Goal: Find specific page/section: Find specific page/section

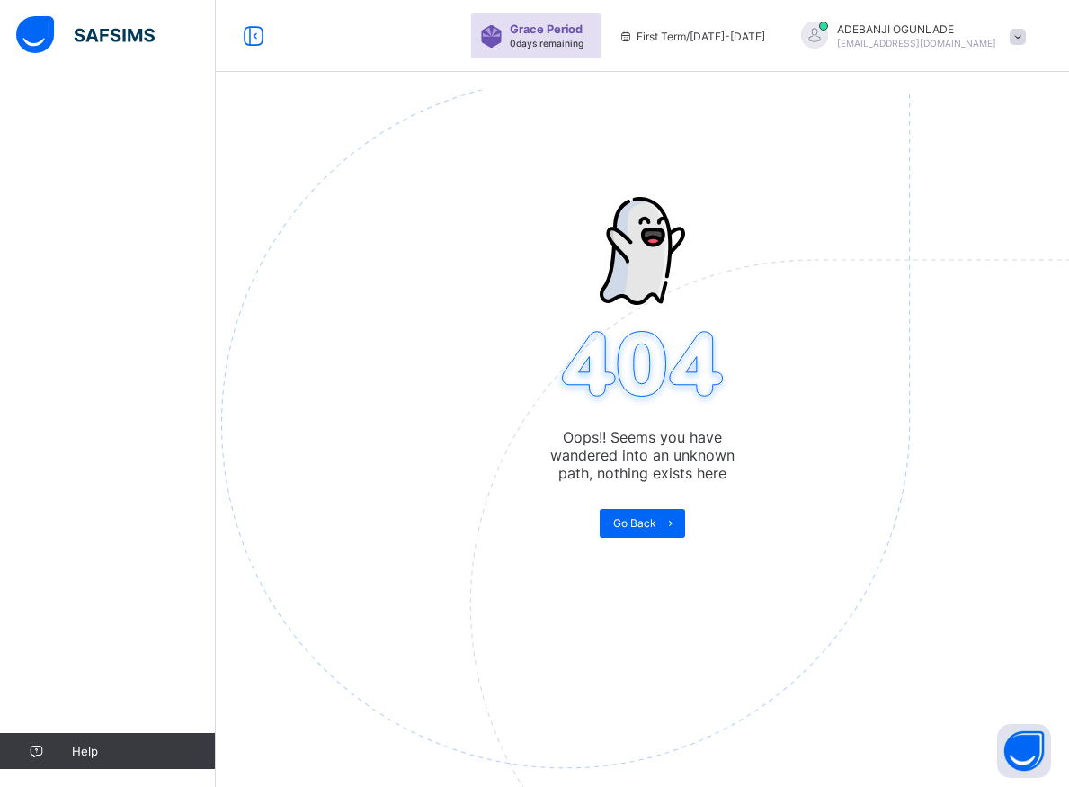
click at [646, 537] on img at bounding box center [690, 513] width 938 height 869
click at [646, 536] on img at bounding box center [690, 513] width 938 height 869
click at [656, 522] on span "Go Back" at bounding box center [634, 522] width 43 height 13
click at [644, 518] on img at bounding box center [690, 513] width 938 height 869
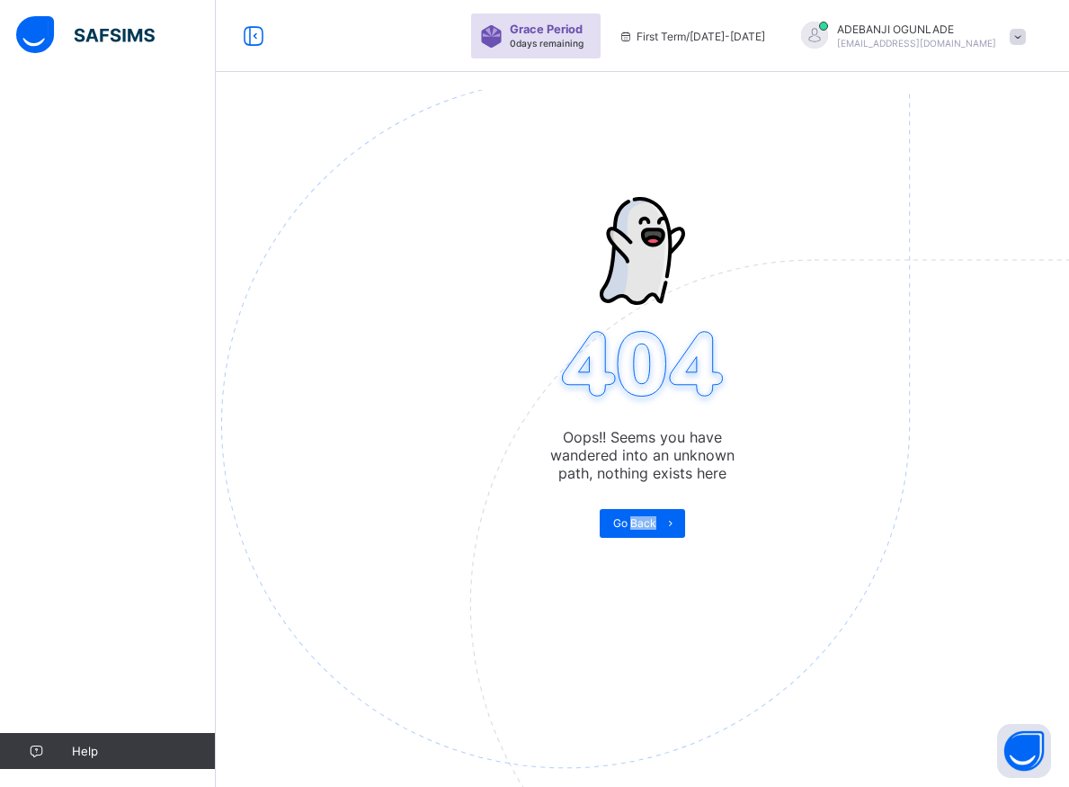
click at [643, 516] on img at bounding box center [690, 513] width 938 height 869
click at [644, 526] on span "Go Back" at bounding box center [634, 522] width 43 height 13
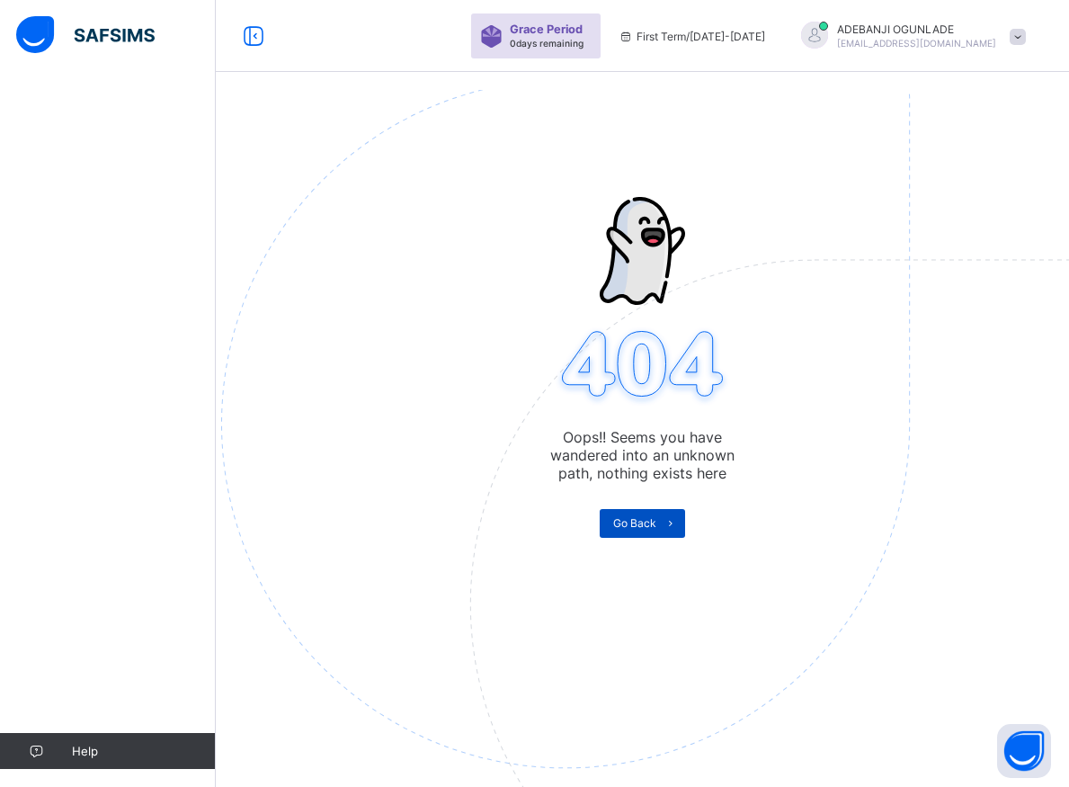
click at [644, 526] on span "Go Back" at bounding box center [634, 522] width 43 height 13
click at [672, 522] on icon at bounding box center [670, 523] width 13 height 12
click at [639, 522] on span "Go Back" at bounding box center [634, 522] width 43 height 13
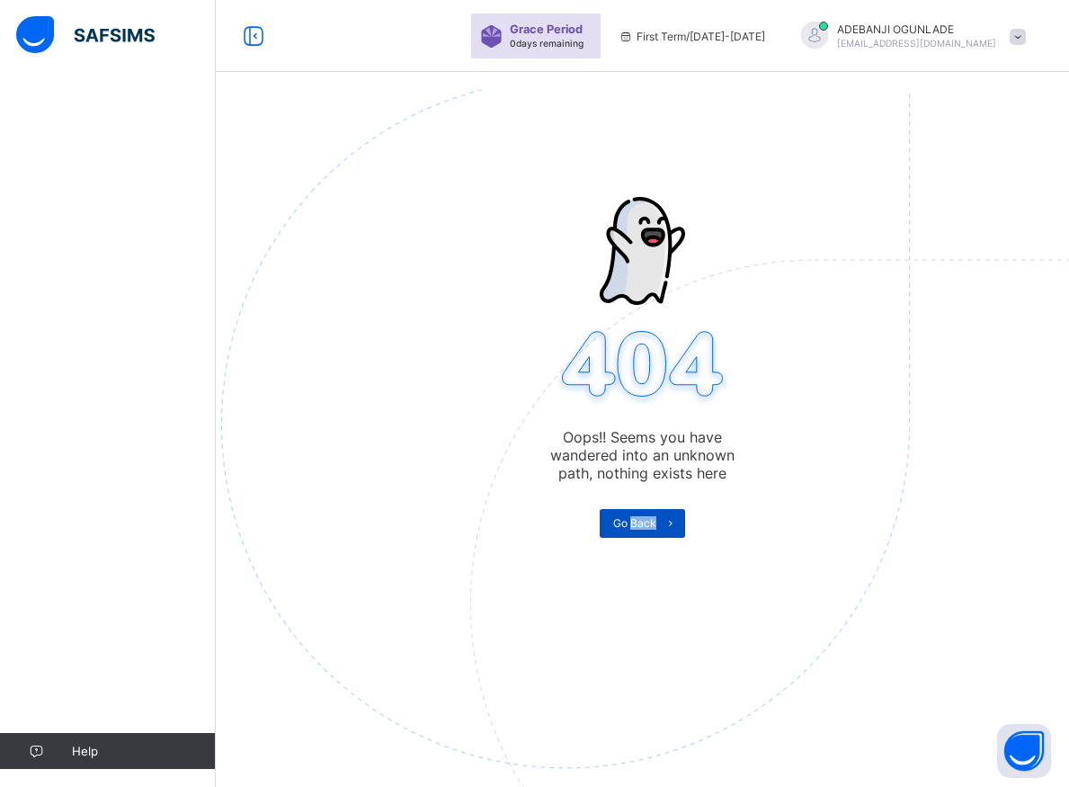
click at [639, 522] on span "Go Back" at bounding box center [634, 522] width 43 height 13
click at [638, 522] on span "Go Back" at bounding box center [634, 522] width 43 height 13
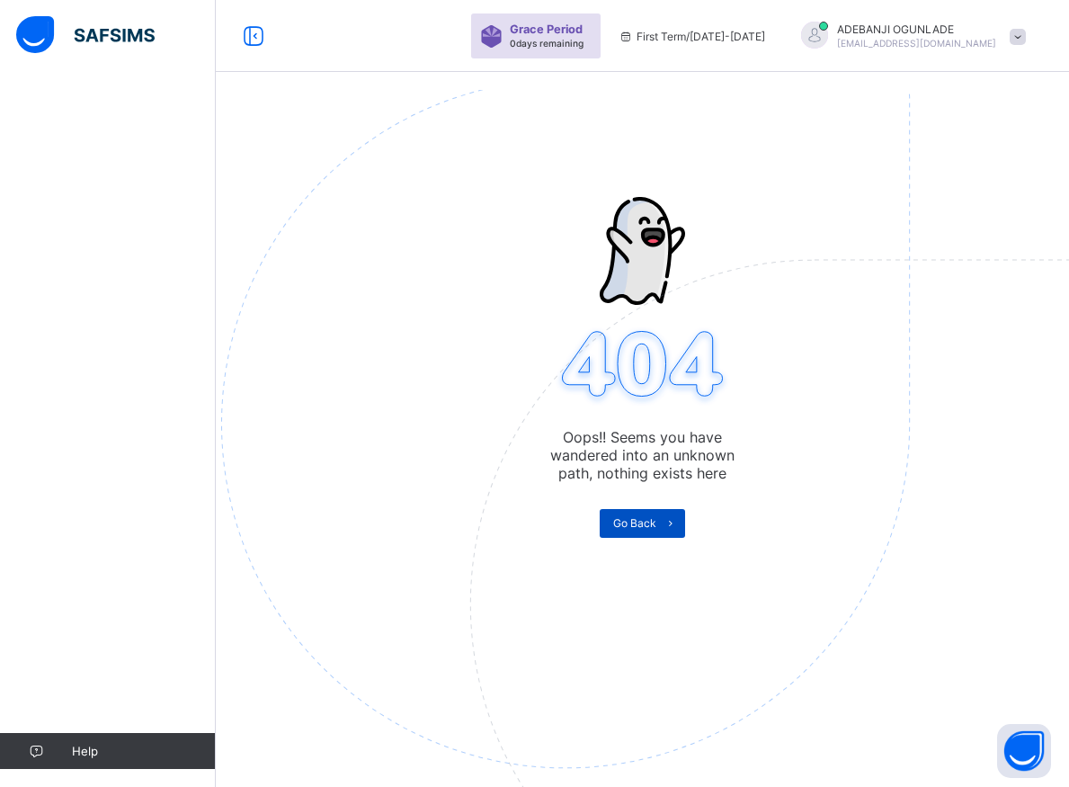
click at [638, 522] on span "Go Back" at bounding box center [634, 522] width 43 height 13
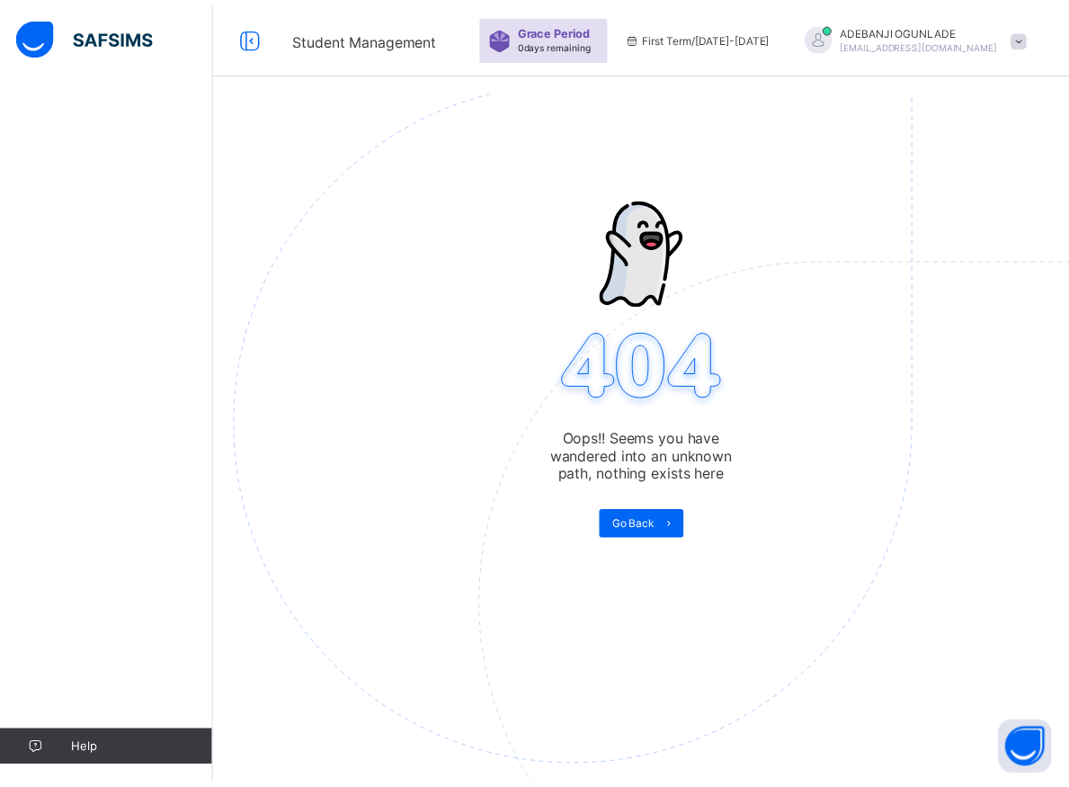
scroll to position [79, 0]
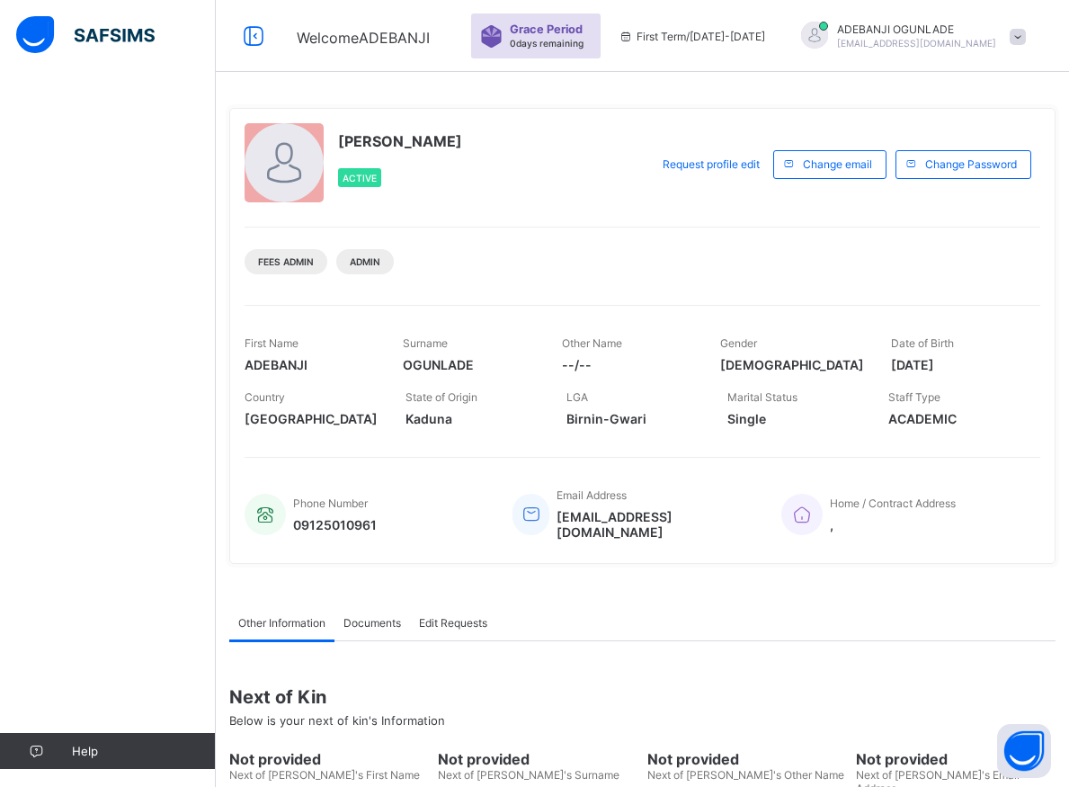
click at [152, 316] on div "Help" at bounding box center [108, 429] width 216 height 715
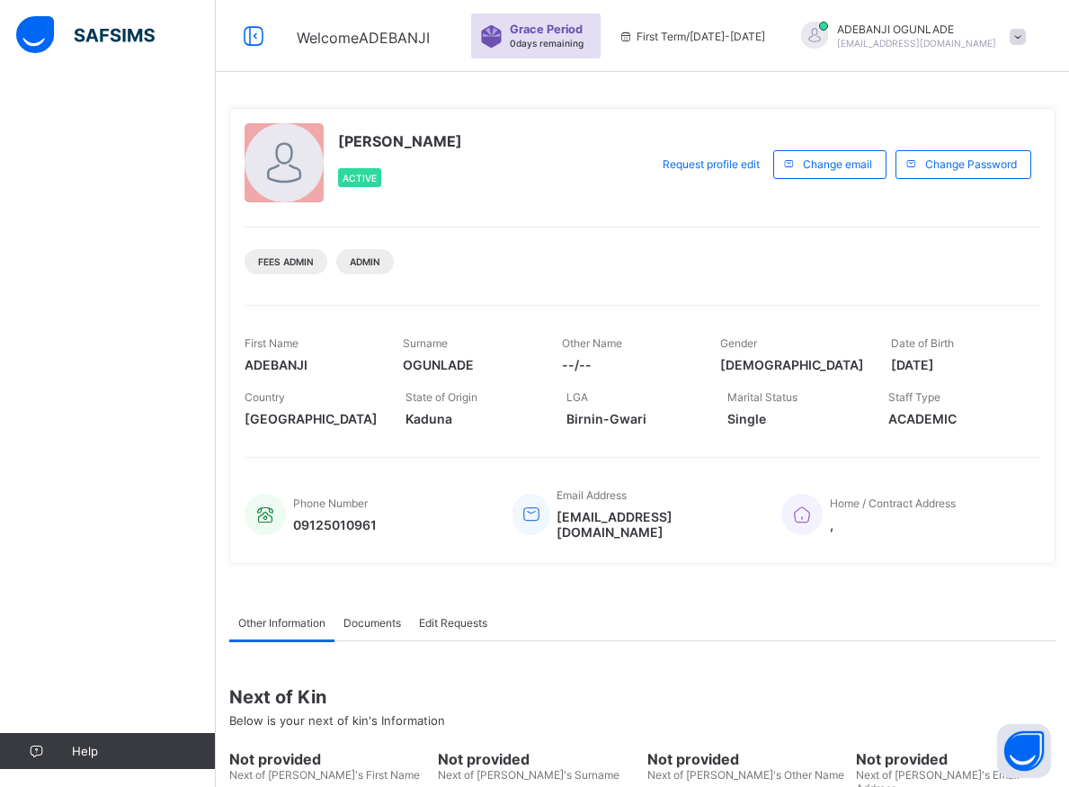
click at [151, 316] on div "Help" at bounding box center [108, 429] width 216 height 715
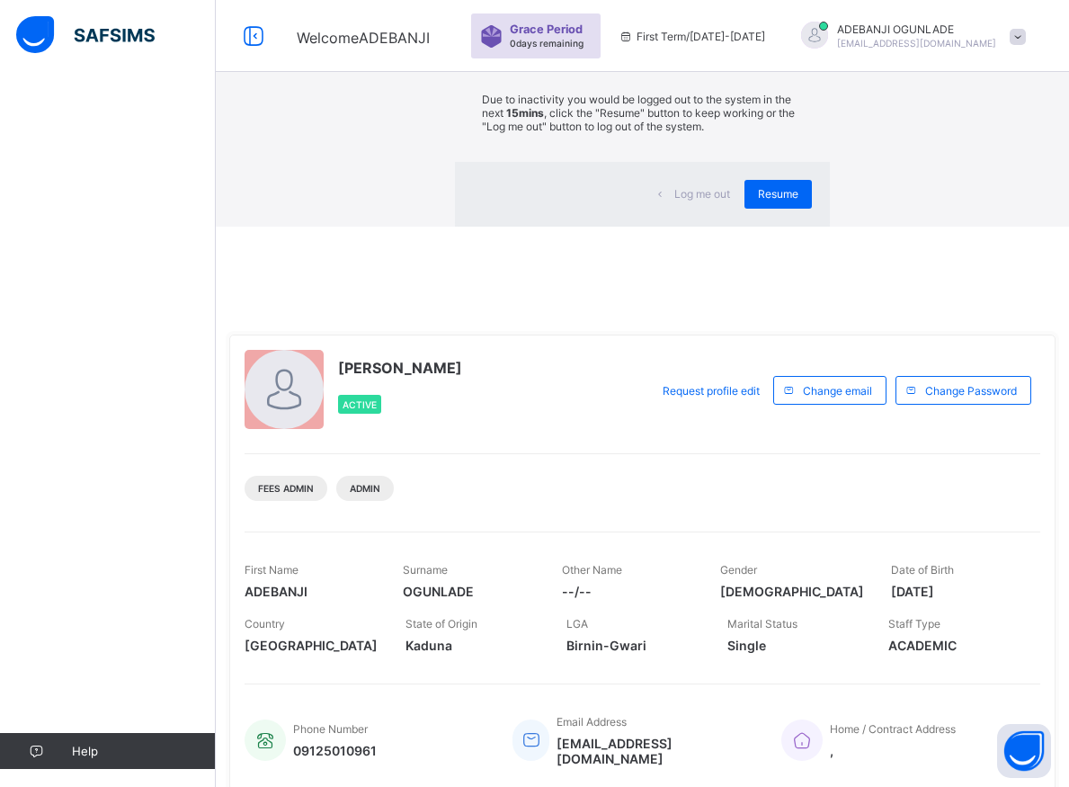
scroll to position [147, 0]
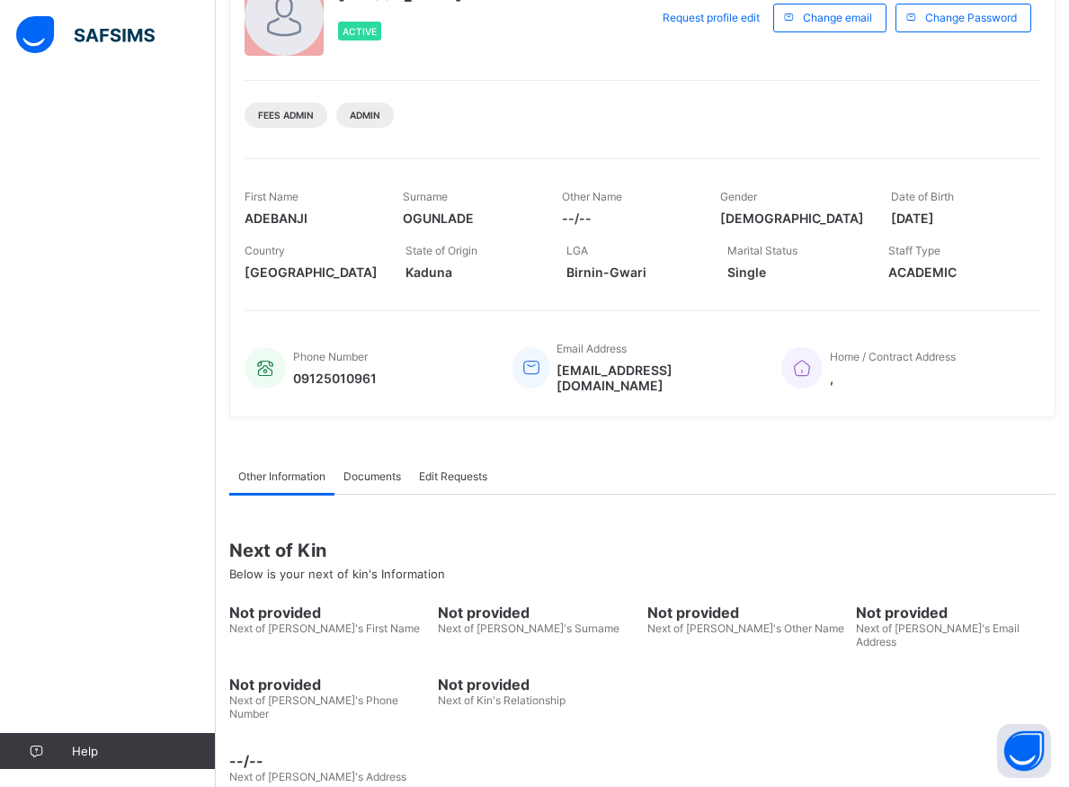
scroll to position [0, 0]
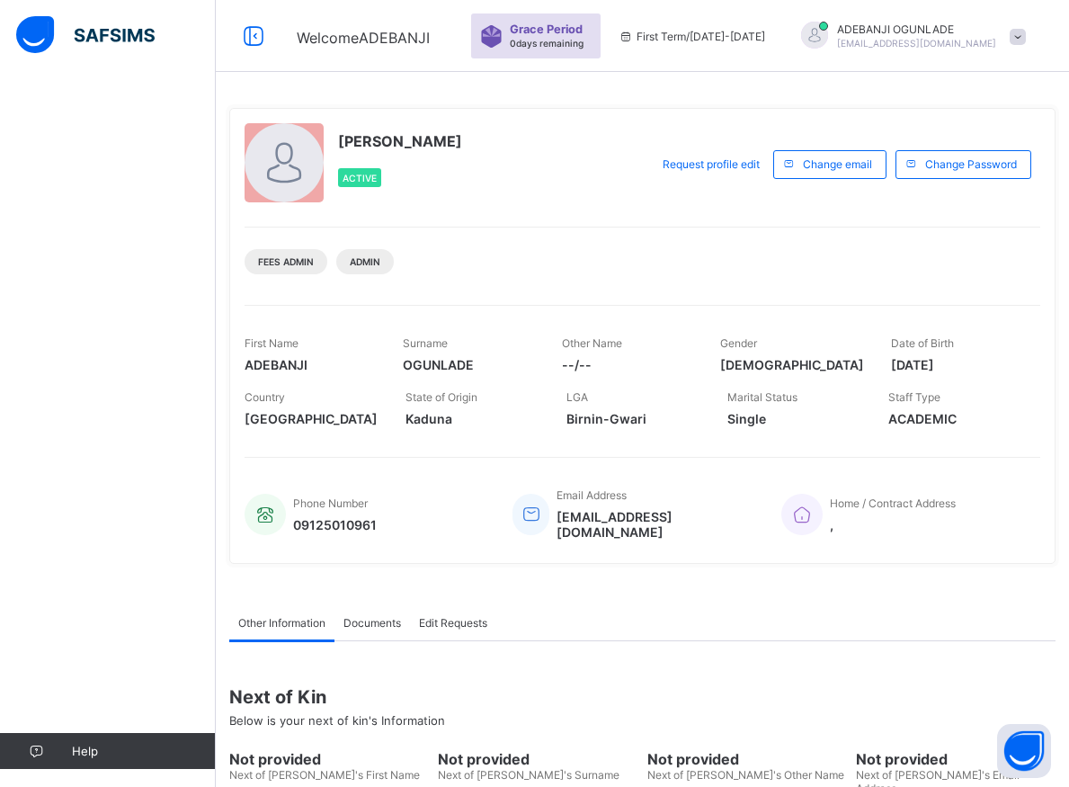
click at [143, 236] on div "Help" at bounding box center [108, 429] width 216 height 715
drag, startPoint x: 143, startPoint y: 236, endPoint x: 143, endPoint y: 246, distance: 9.9
click at [143, 246] on div "Help" at bounding box center [108, 429] width 216 height 715
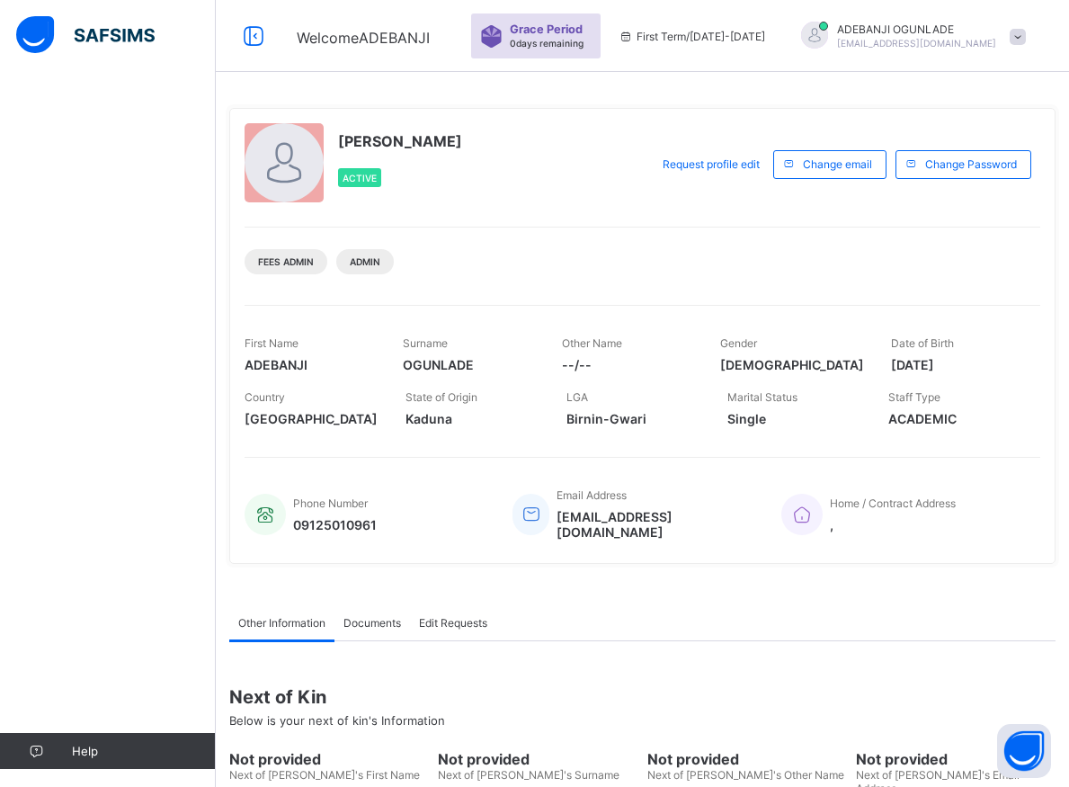
click at [143, 246] on div "Help" at bounding box center [108, 429] width 216 height 715
drag, startPoint x: 143, startPoint y: 249, endPoint x: 143, endPoint y: 266, distance: 17.1
click at [143, 265] on div "Help" at bounding box center [108, 429] width 216 height 715
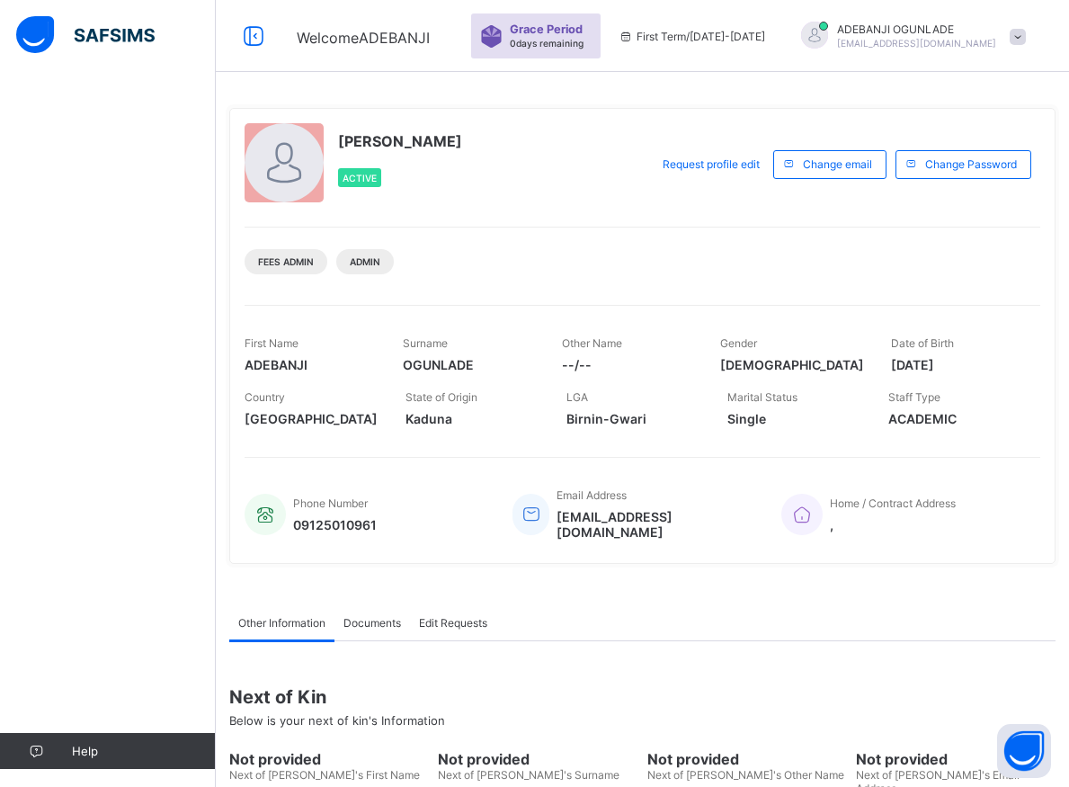
click at [140, 328] on div "Help" at bounding box center [108, 429] width 216 height 715
click at [140, 345] on div "Help" at bounding box center [108, 429] width 216 height 715
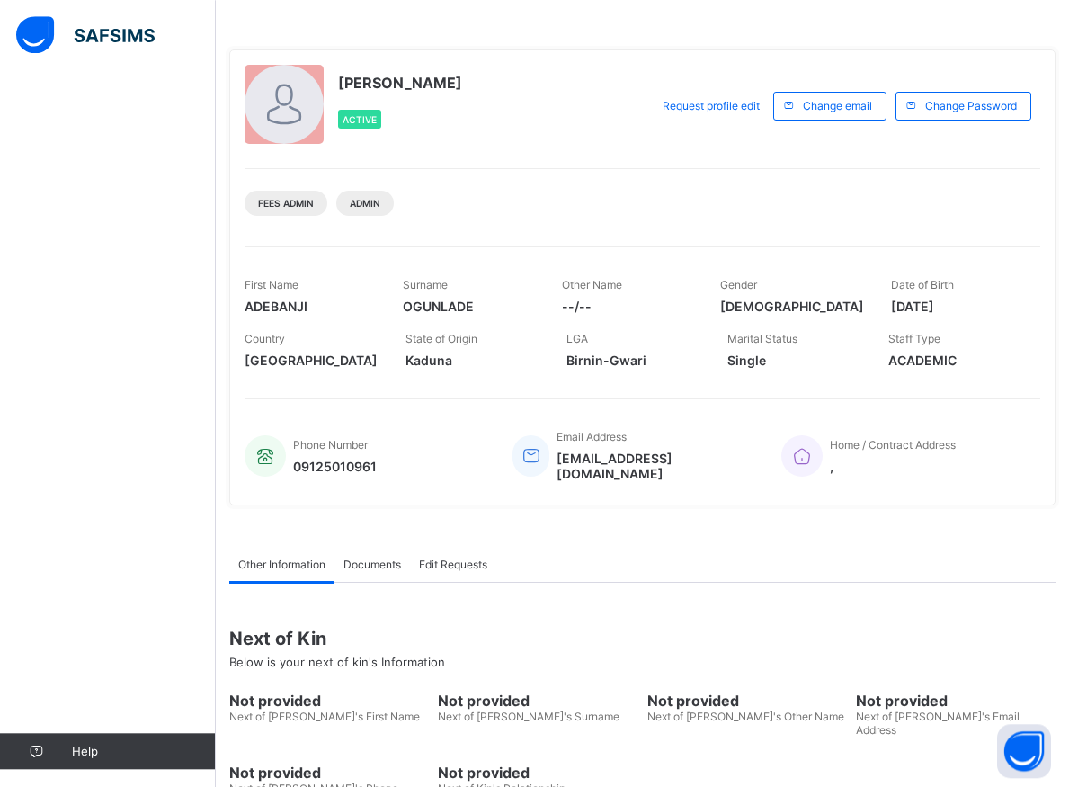
scroll to position [92, 0]
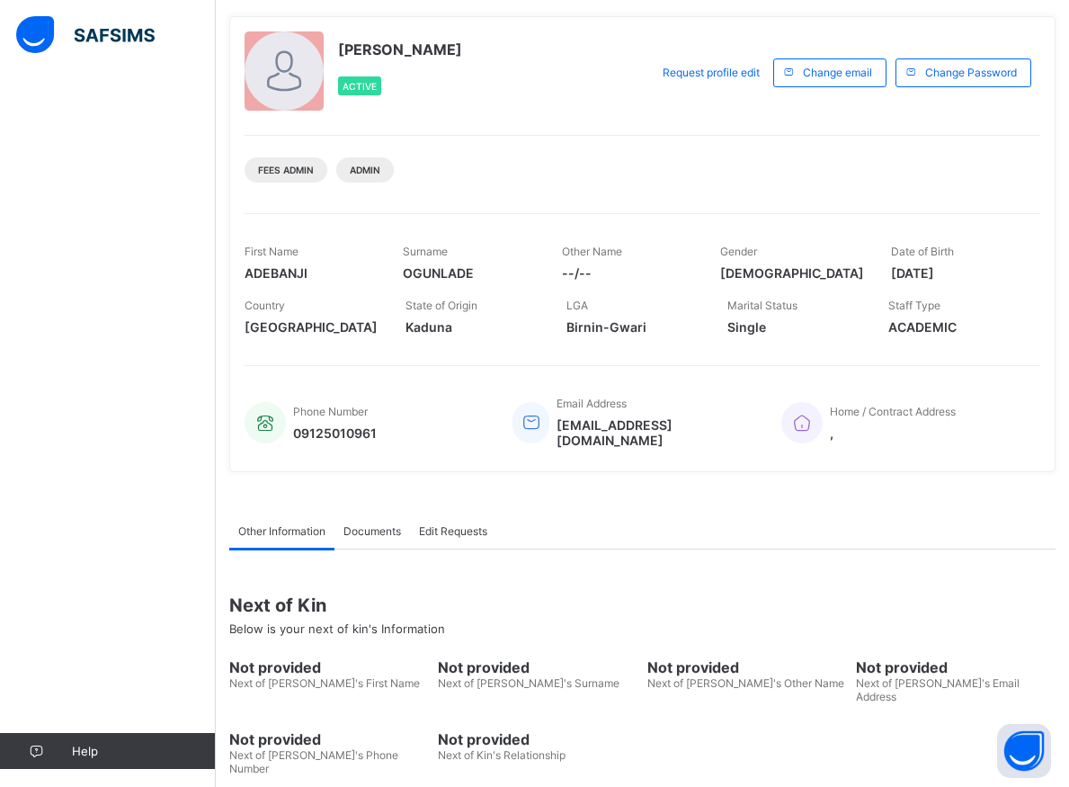
click at [904, 614] on div "Next of Kin Below is your next of kin's Information" at bounding box center [642, 615] width 826 height 68
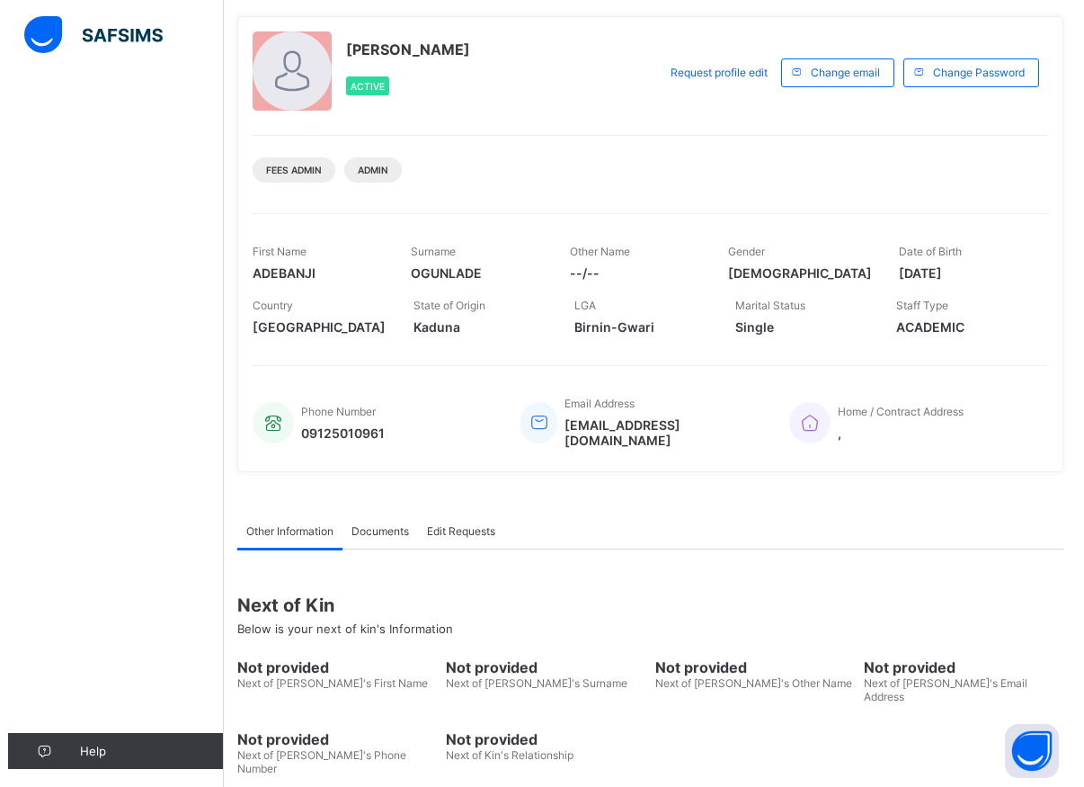
scroll to position [0, 0]
